Goal: Find specific page/section: Find specific page/section

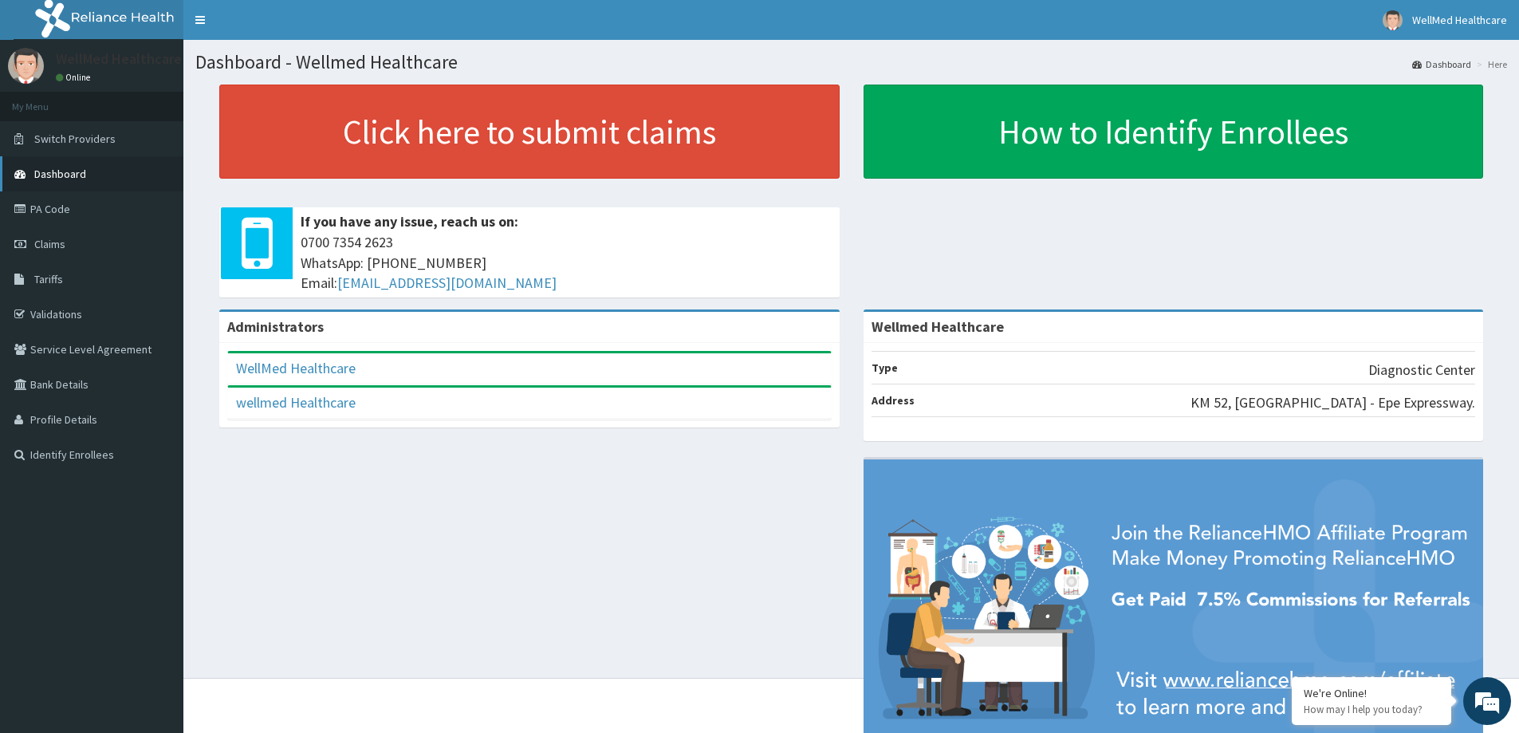
click at [89, 178] on link "Dashboard" at bounding box center [91, 173] width 183 height 35
click at [42, 210] on link "PA Code" at bounding box center [91, 208] width 183 height 35
